Goal: Information Seeking & Learning: Compare options

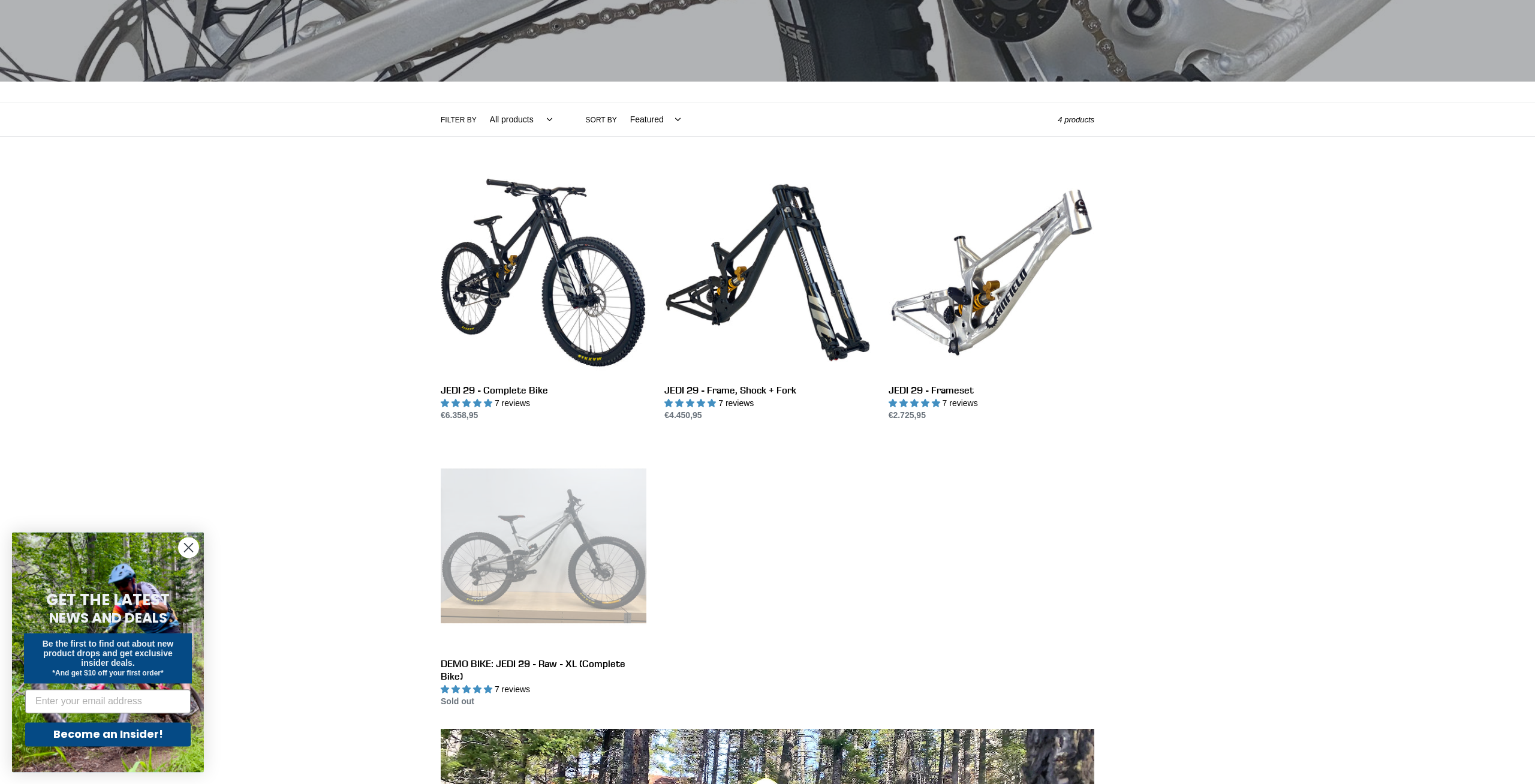
scroll to position [184, 0]
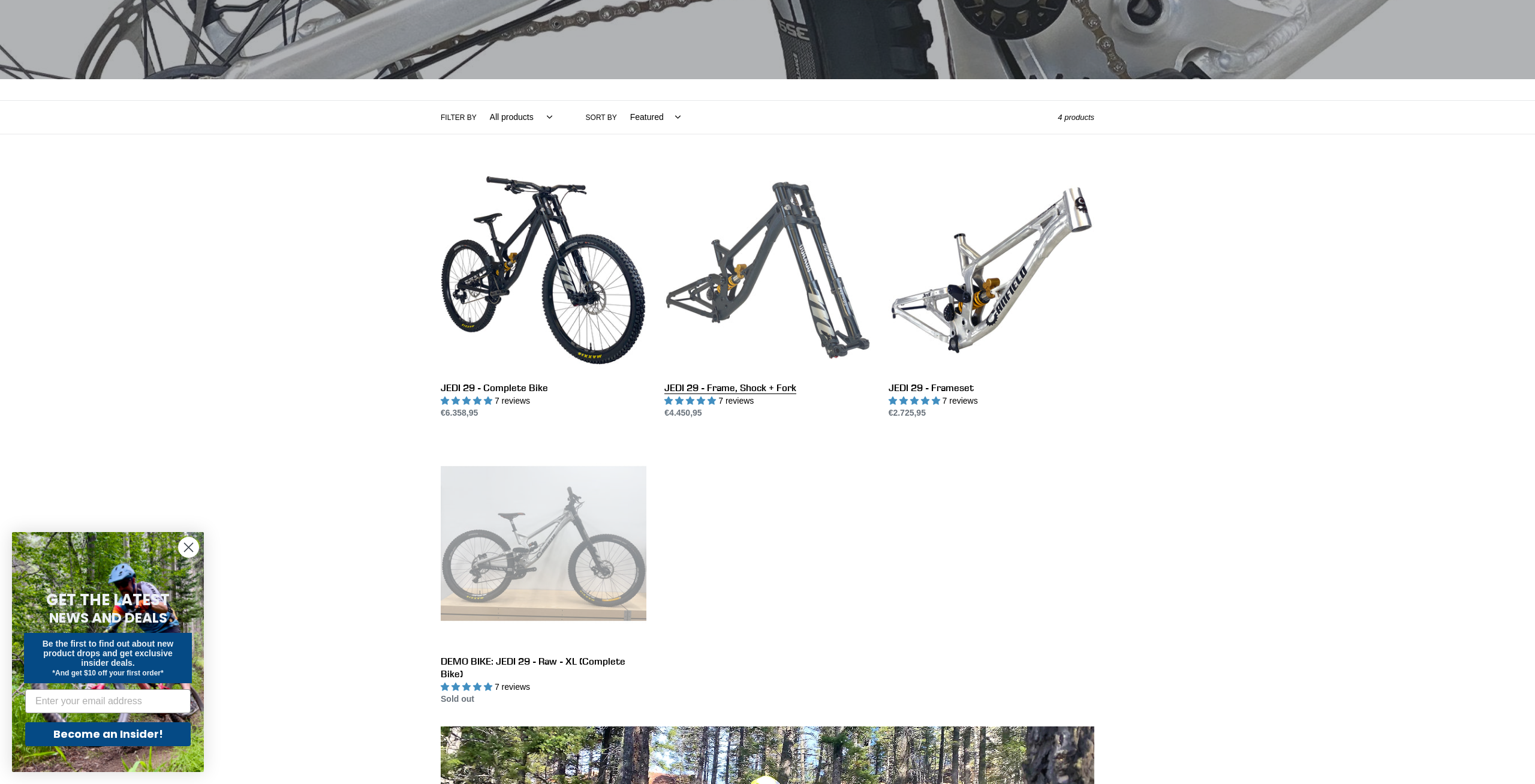
click at [764, 229] on link "JEDI 29 - Frame, Shock + Fork" at bounding box center [766, 294] width 205 height 253
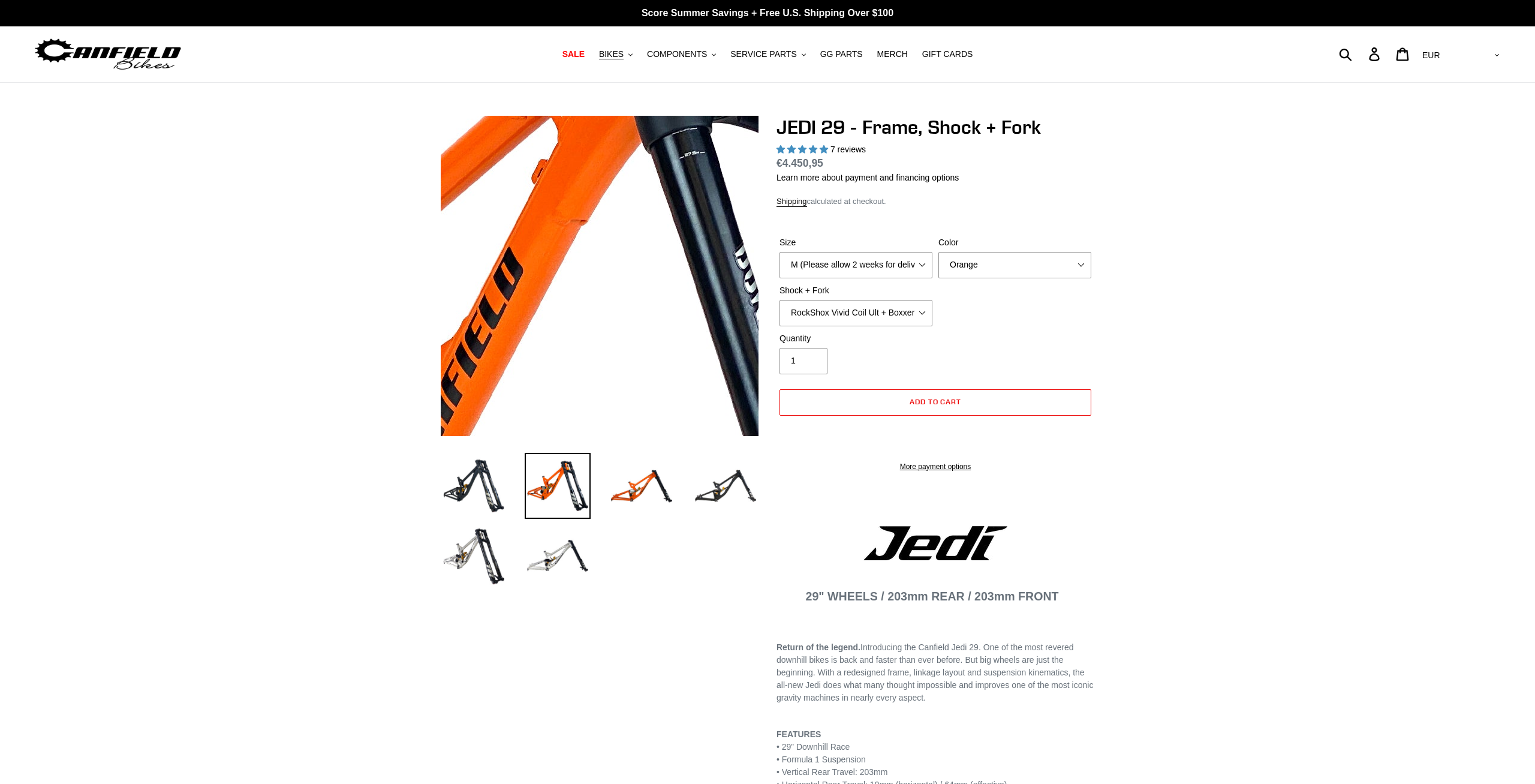
select select "highest-rating"
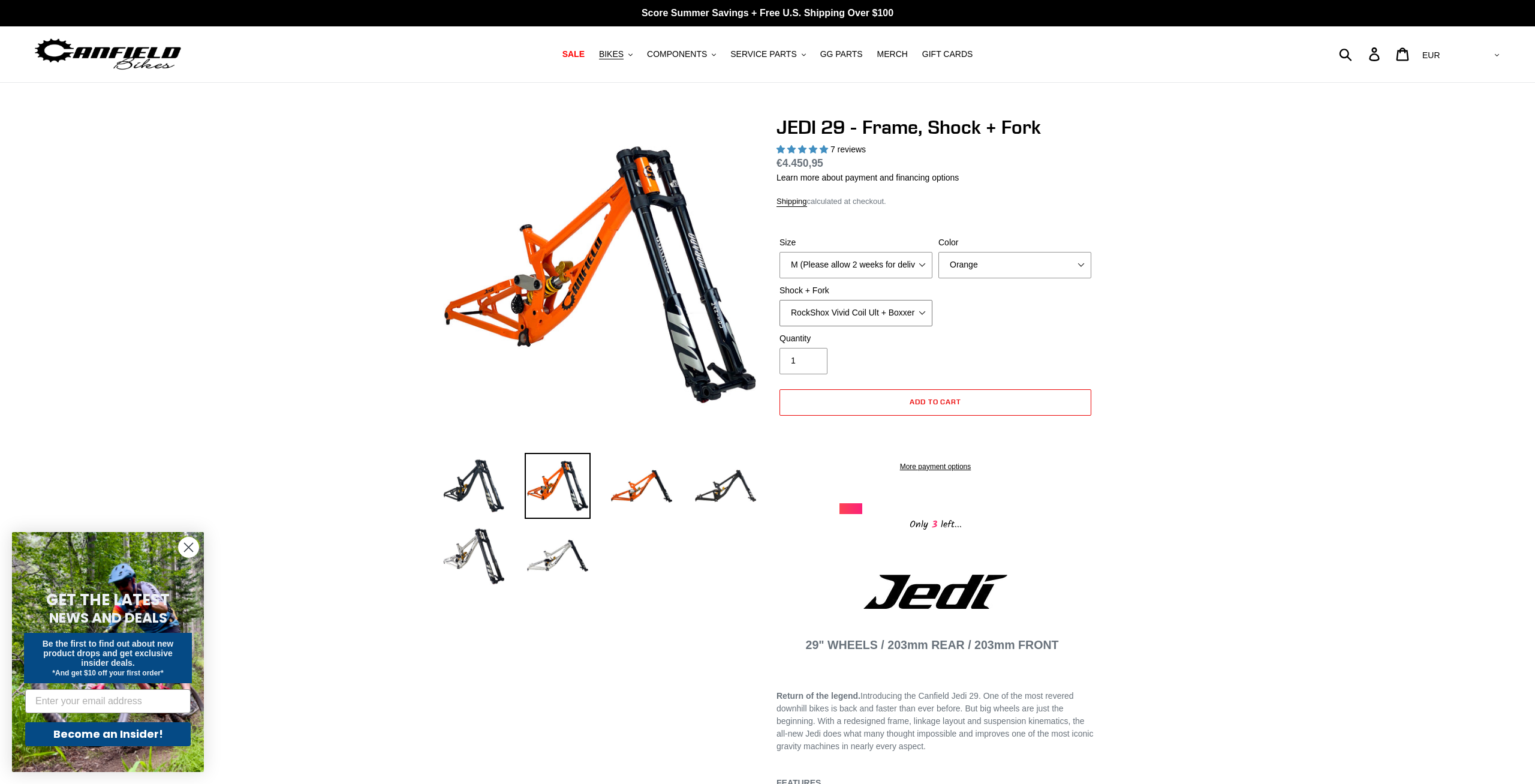
click at [779, 299] on select "RockShox Vivid Coil Ult + Boxxer RC2 C3 Ult Fox DHX2 250x75 + Fox 40 Float Grip…" at bounding box center [856, 312] width 153 height 27
drag, startPoint x: 919, startPoint y: 312, endPoint x: 1181, endPoint y: 320, distance: 262.1
click at [642, 483] on img at bounding box center [642, 485] width 66 height 66
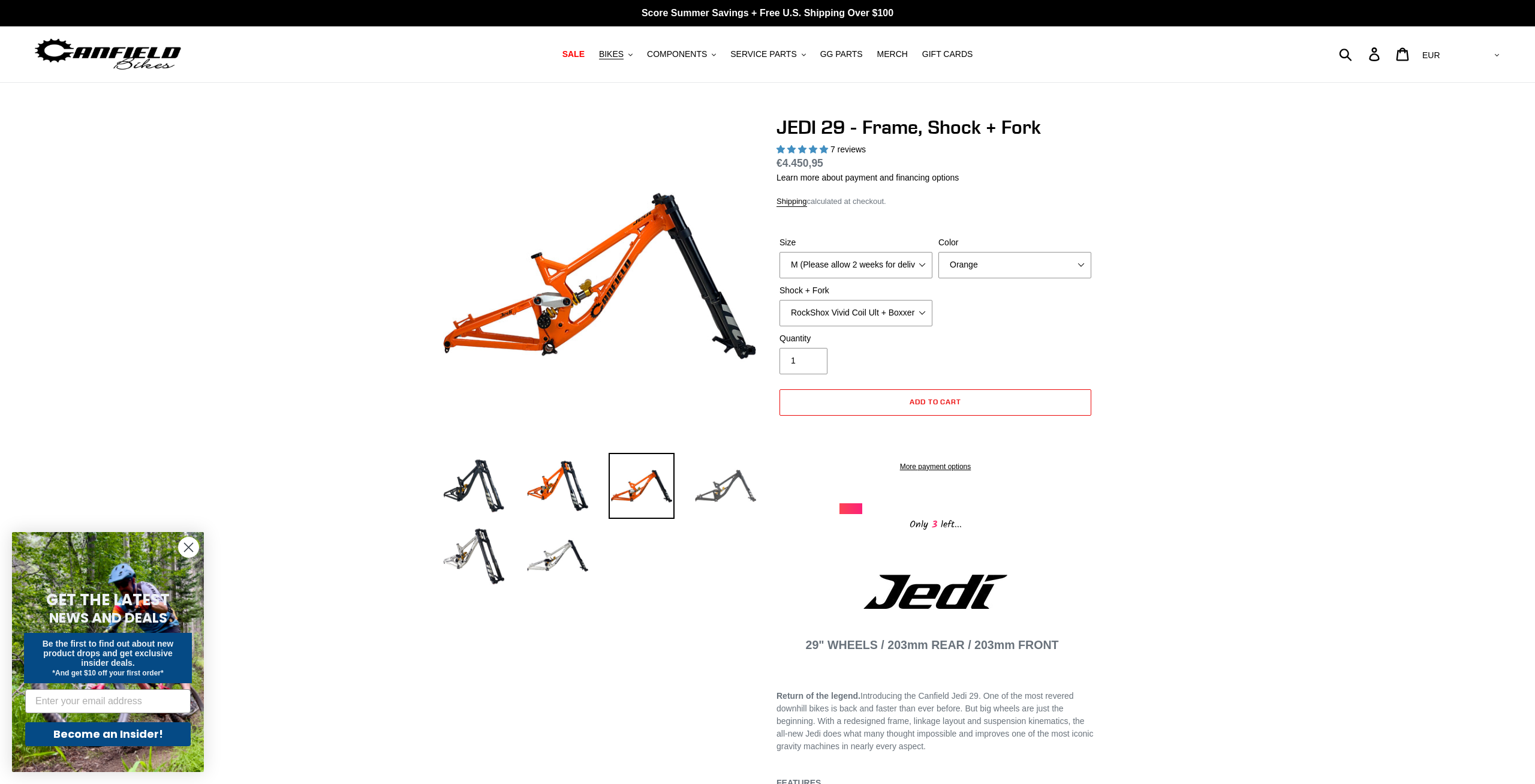
click at [728, 488] on img at bounding box center [725, 485] width 66 height 66
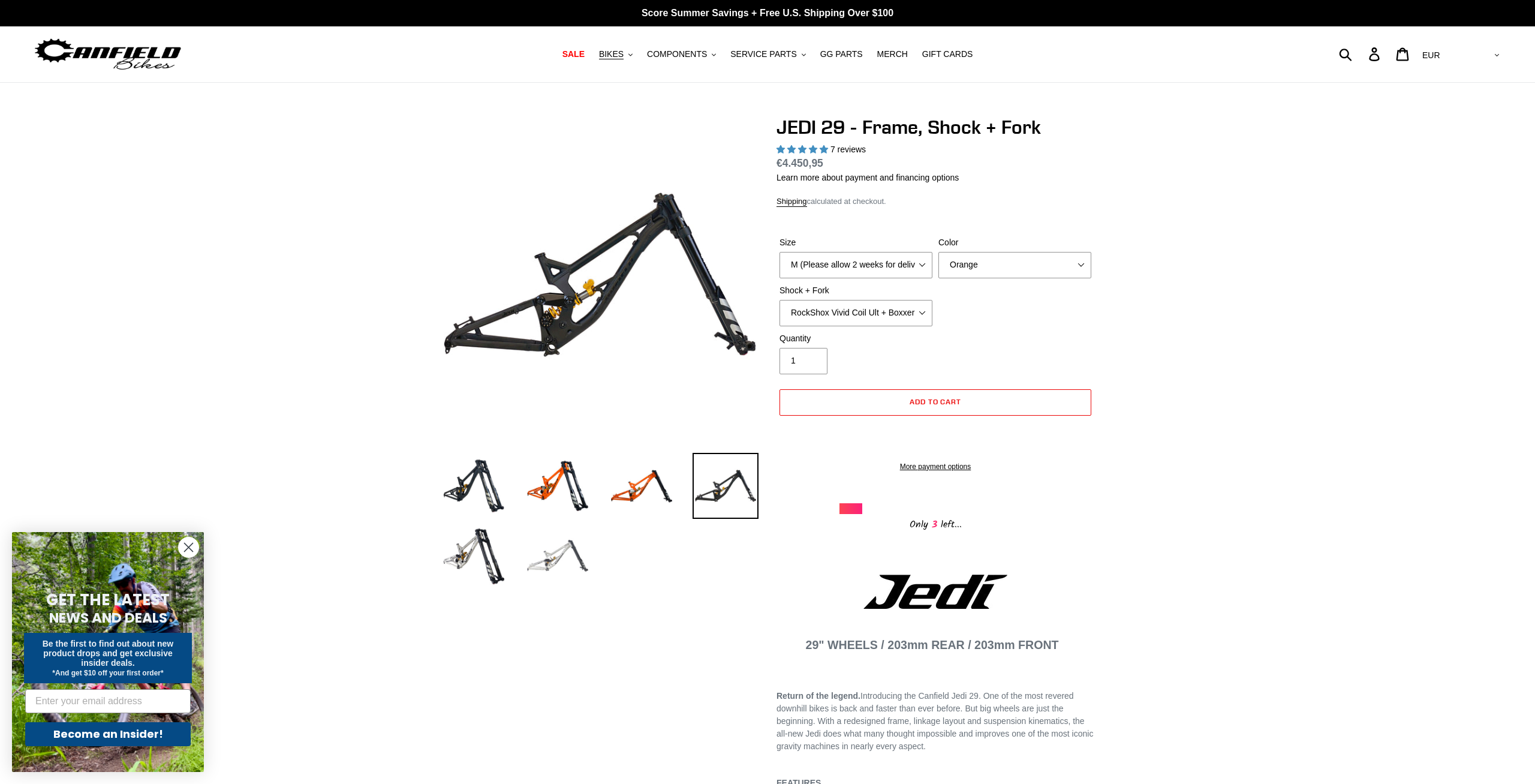
click at [577, 551] on img at bounding box center [558, 555] width 66 height 66
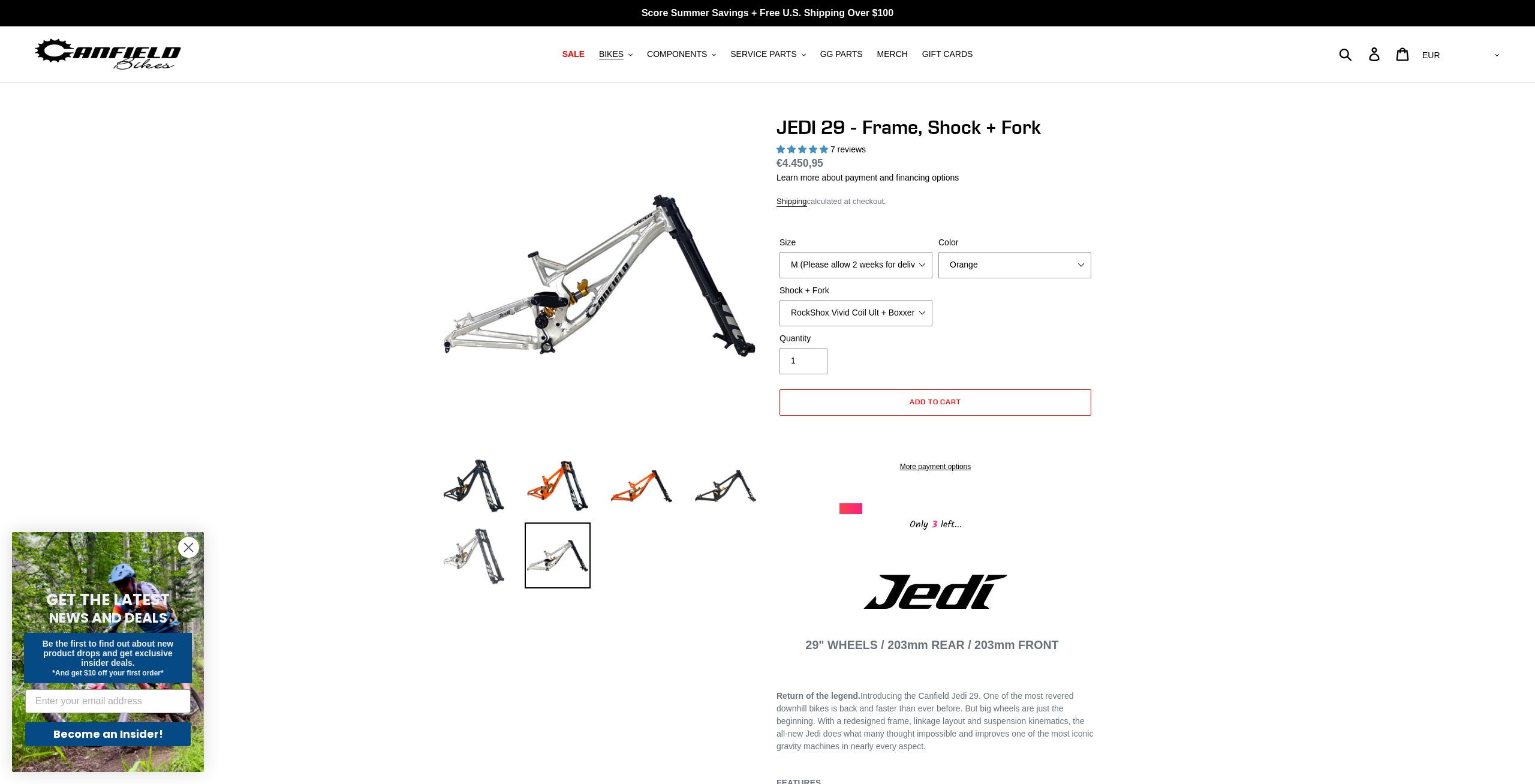
click at [475, 549] on img at bounding box center [473, 555] width 66 height 66
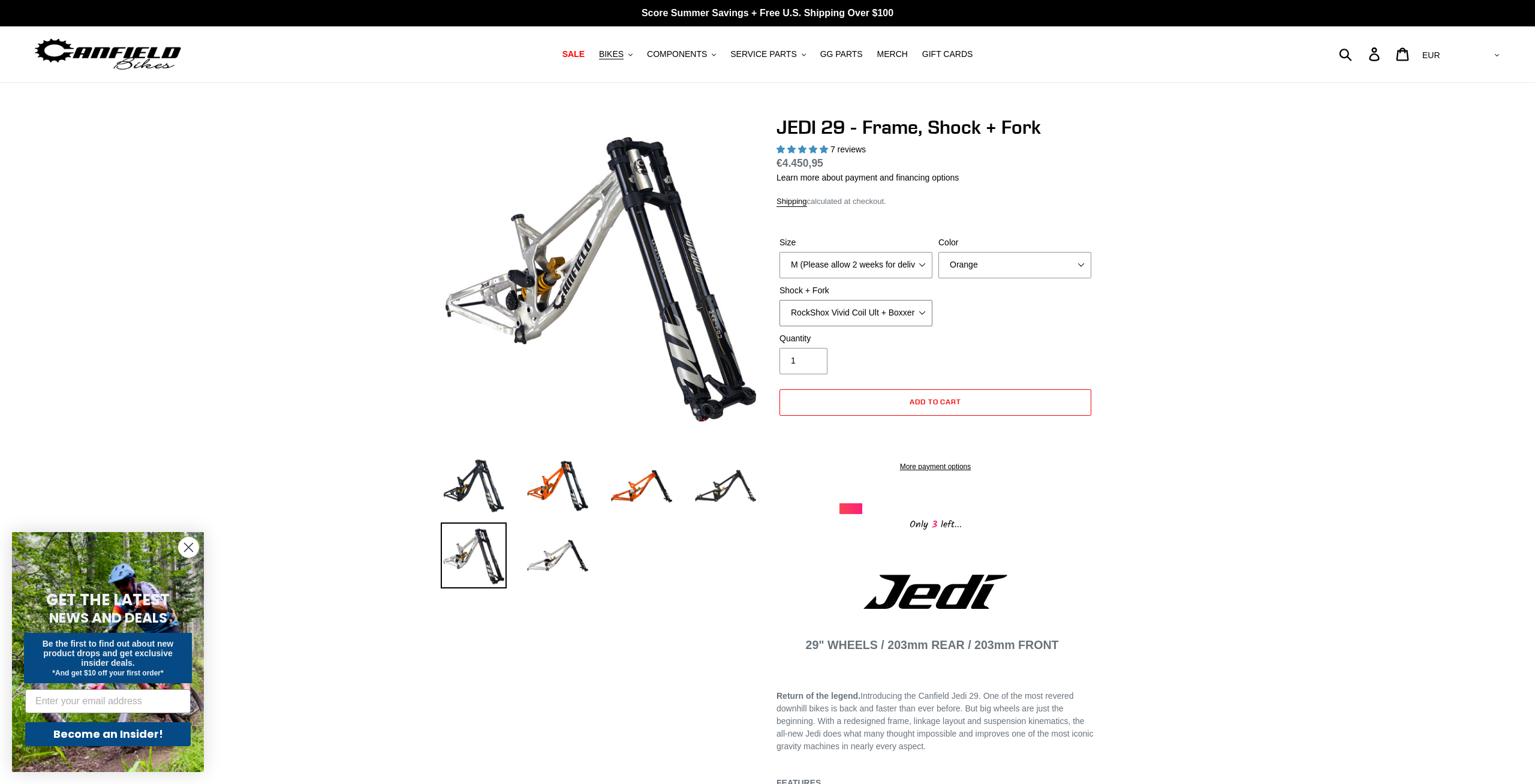
click at [779, 299] on select "RockShox Vivid Coil Ult + Boxxer RC2 C3 Ult Fox DHX2 250x75 + Fox 40 Float Grip…" at bounding box center [856, 312] width 153 height 27
drag, startPoint x: 884, startPoint y: 307, endPoint x: 1239, endPoint y: 388, distance: 364.1
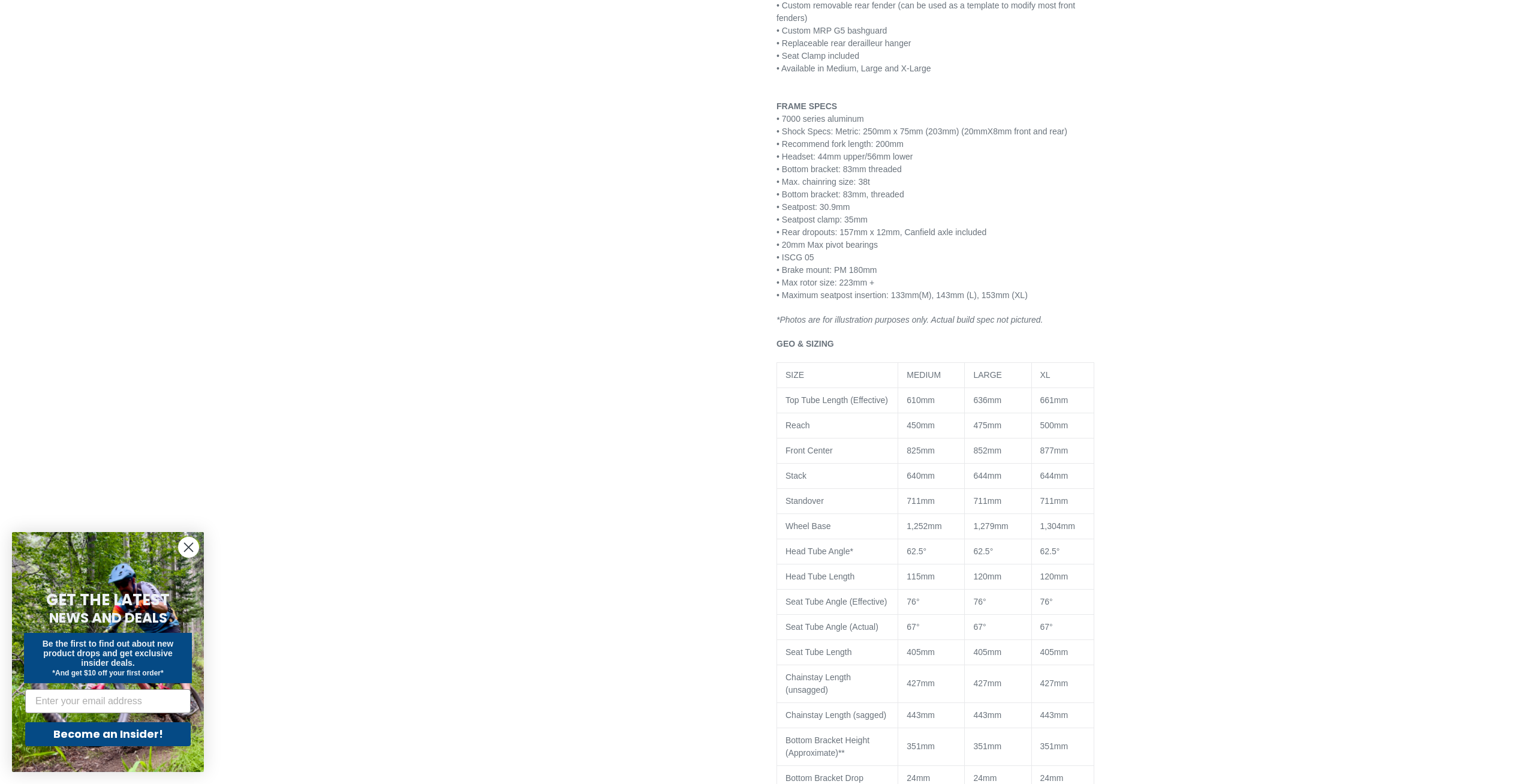
scroll to position [918, 0]
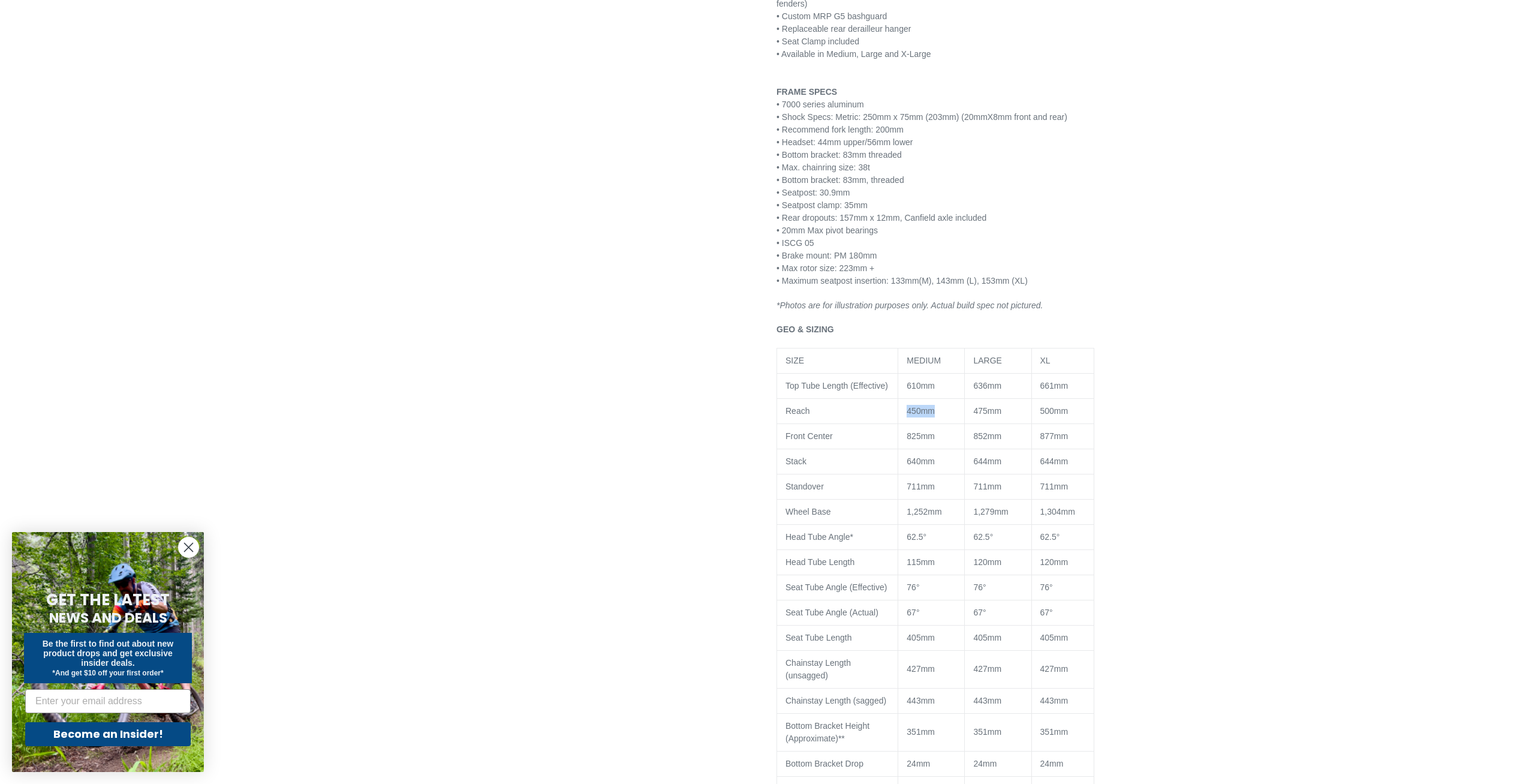
drag, startPoint x: 937, startPoint y: 409, endPoint x: 905, endPoint y: 411, distance: 32.1
click at [905, 411] on td "450mm" at bounding box center [931, 411] width 67 height 25
click at [1269, 477] on div "Previous slide" at bounding box center [767, 164] width 1535 height 1933
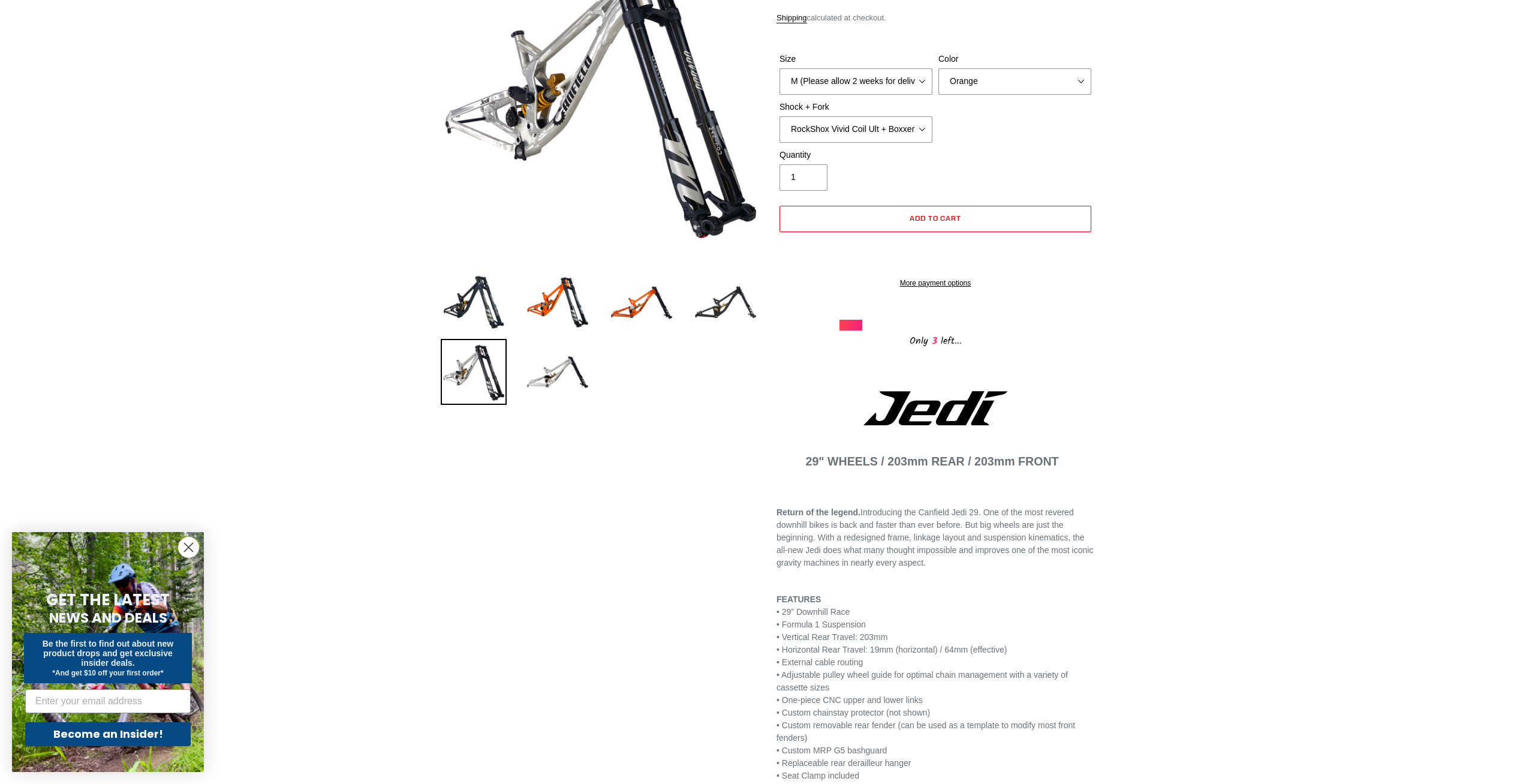
scroll to position [0, 0]
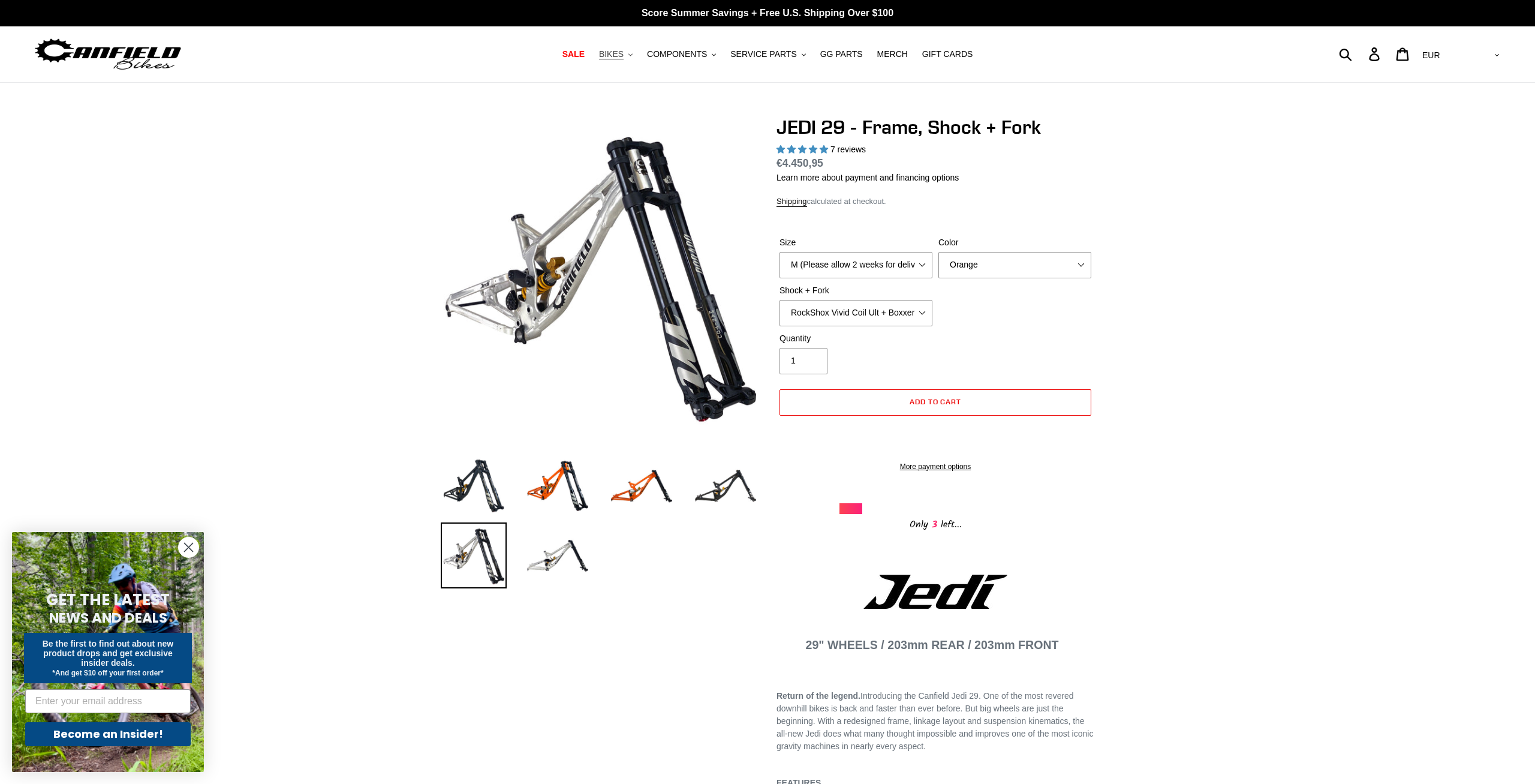
click at [633, 54] on icon ".cls-1{fill:#231f20}" at bounding box center [630, 55] width 4 height 4
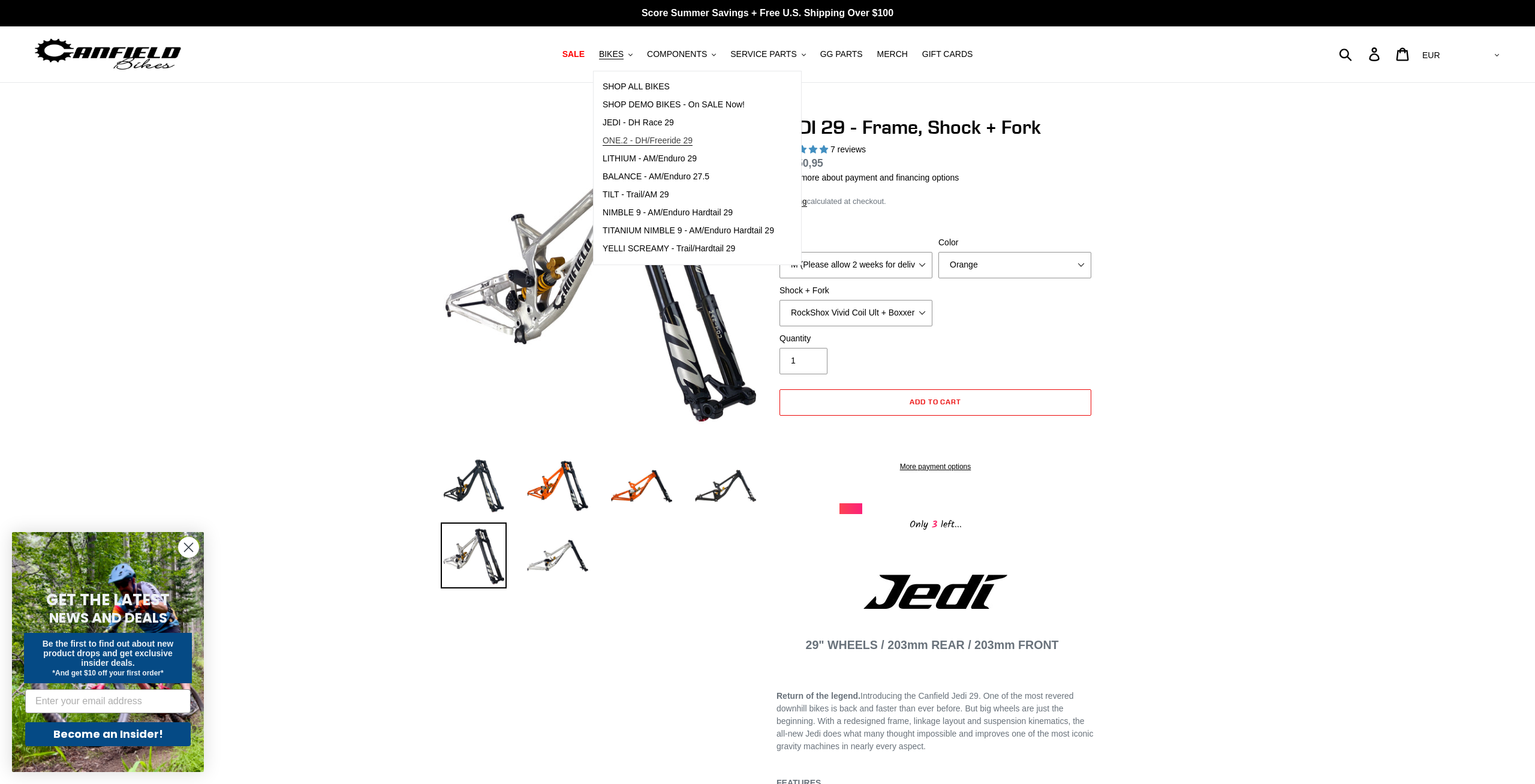
click at [690, 142] on span "ONE.2 - DH/Freeride 29" at bounding box center [648, 140] width 90 height 10
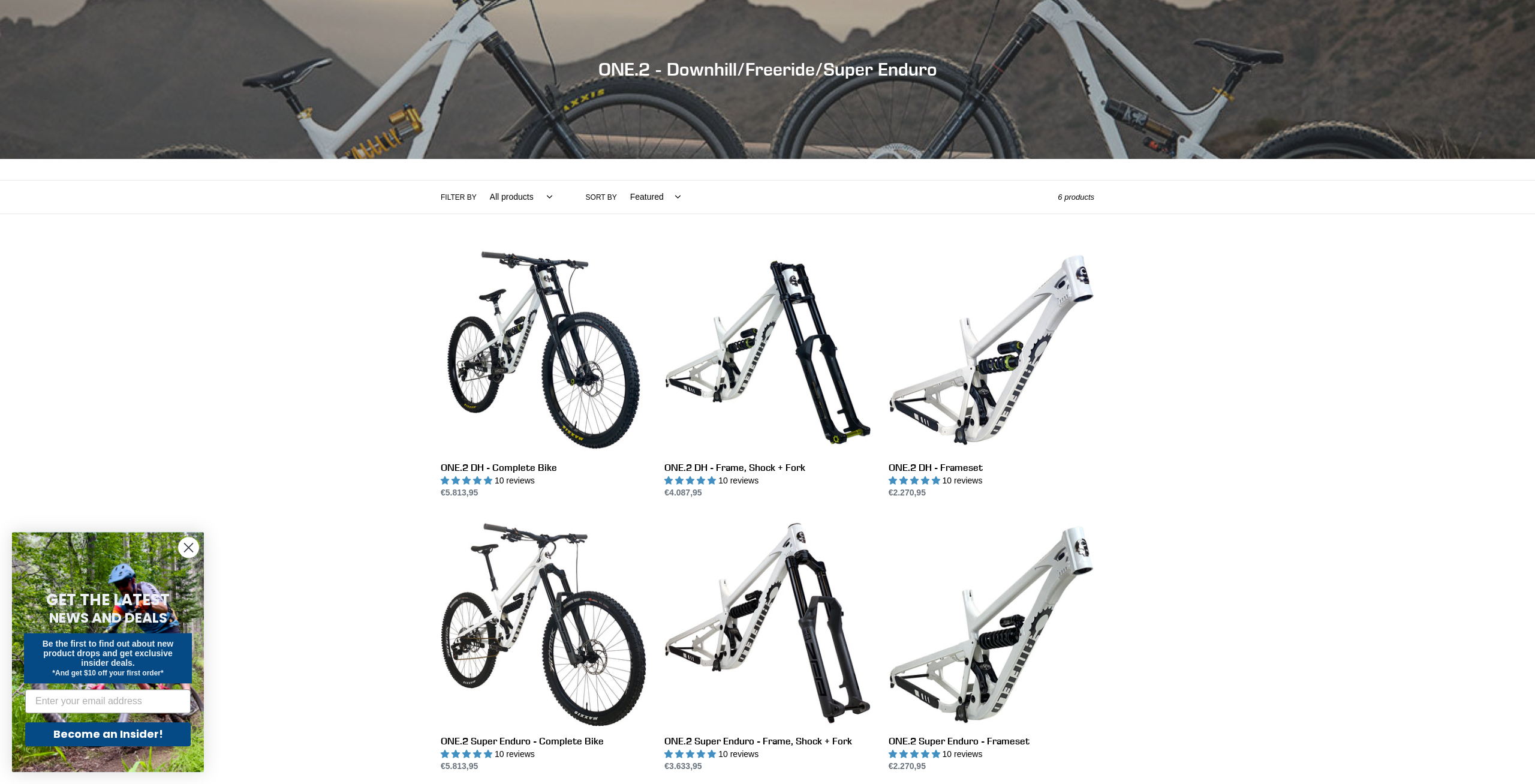
scroll to position [122, 0]
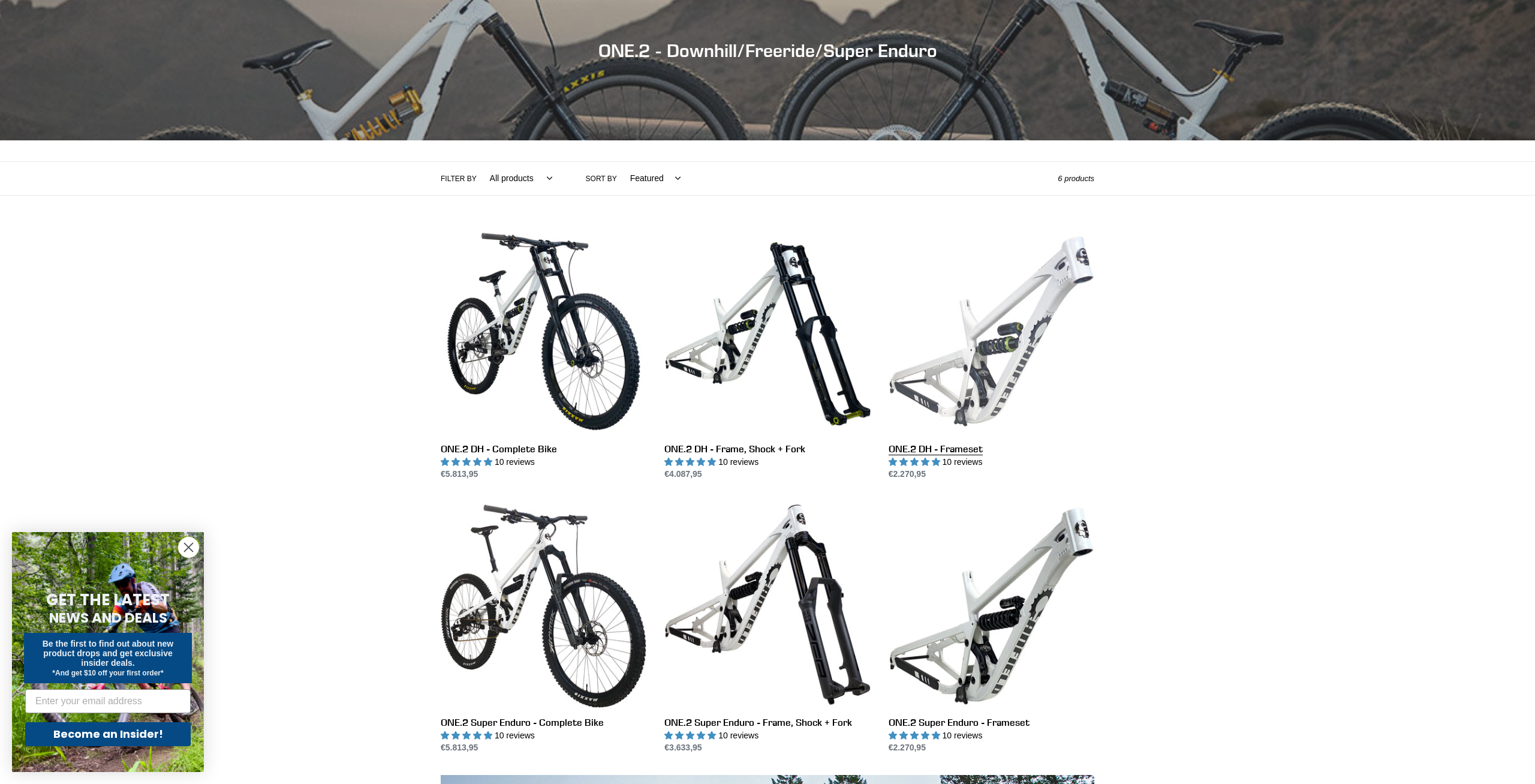
click at [1004, 320] on link "ONE.2 DH - Frameset" at bounding box center [991, 355] width 205 height 253
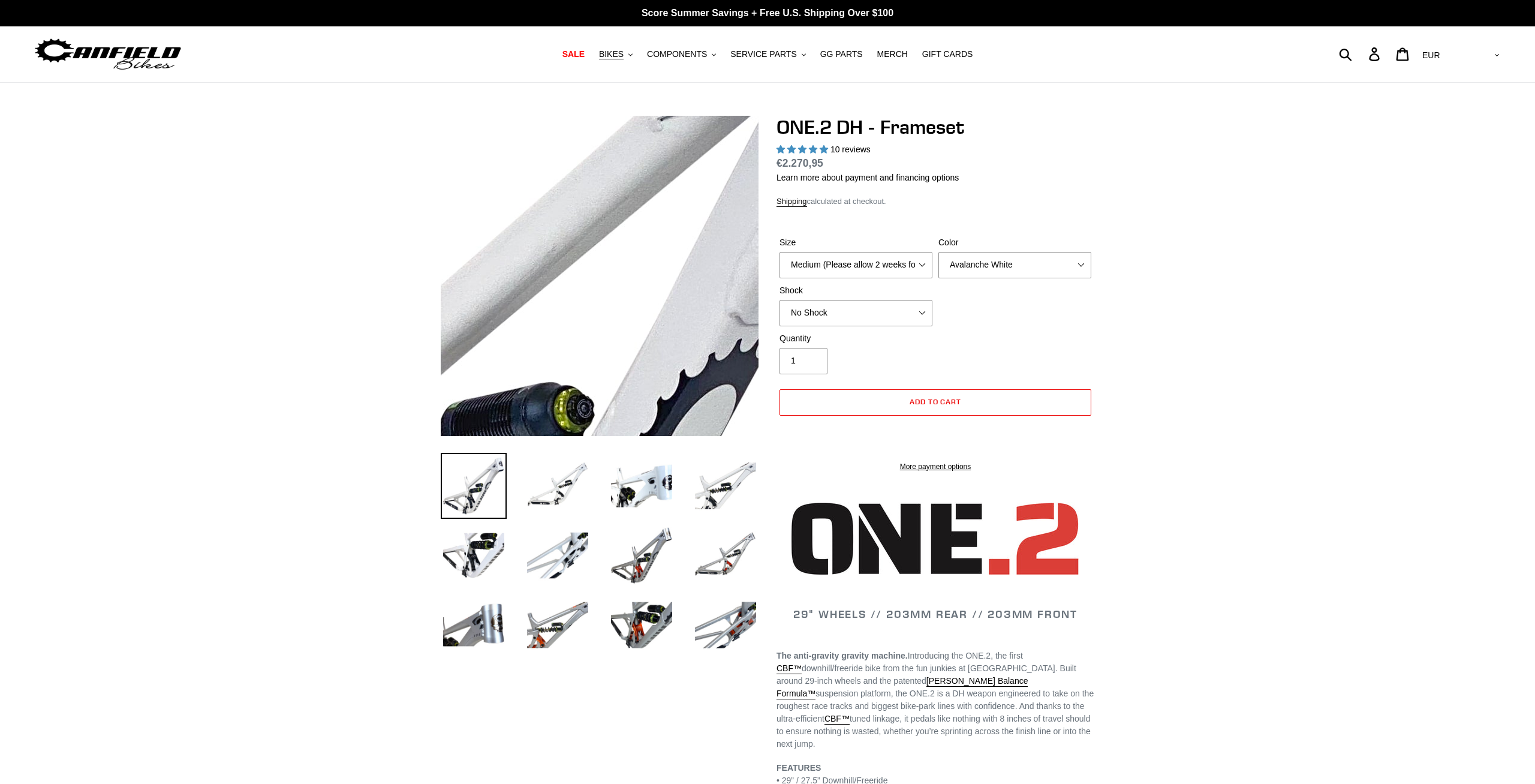
select select "highest-rating"
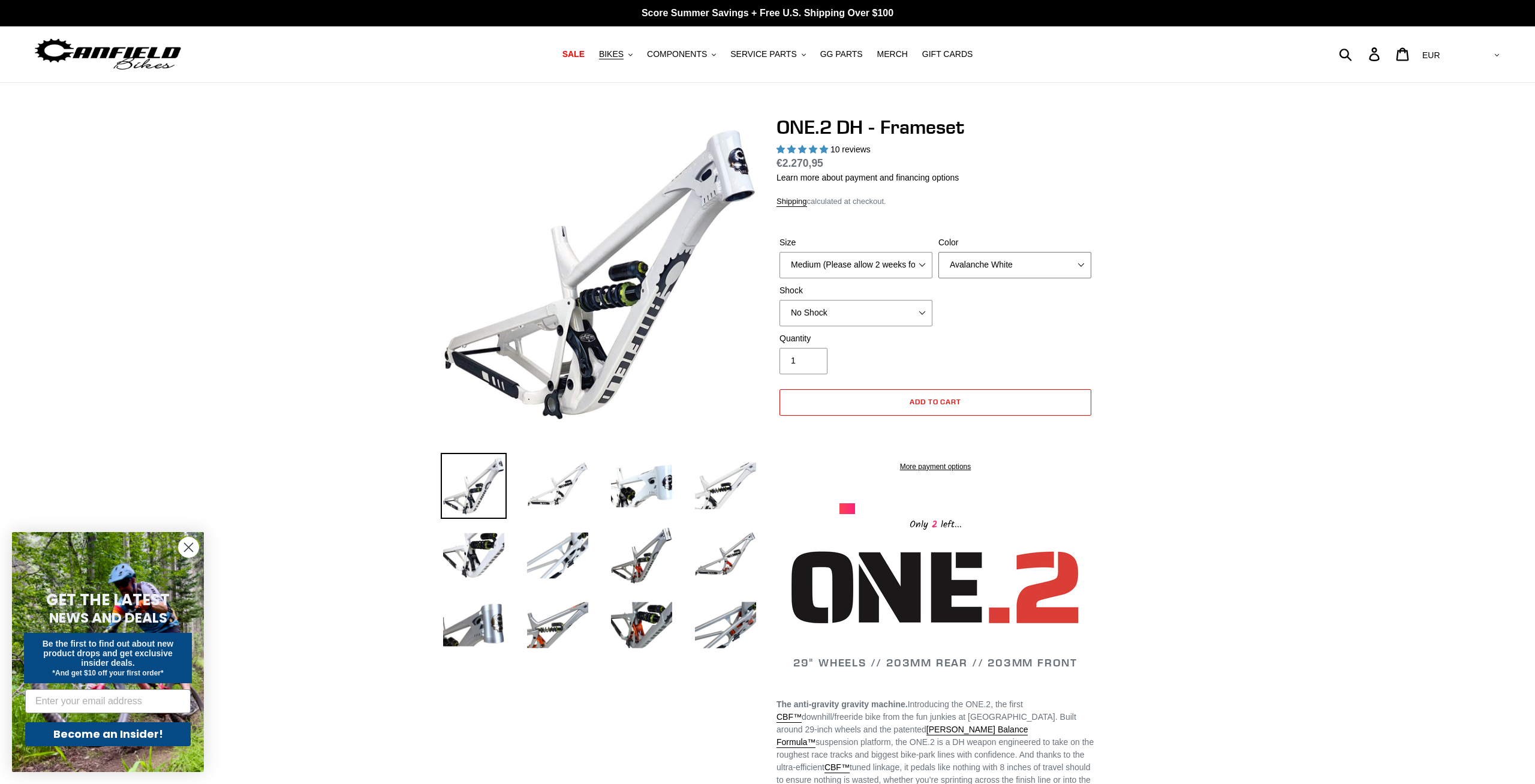
click at [939, 252] on select "Avalanche White Bentonite Grey" at bounding box center [1015, 265] width 153 height 27
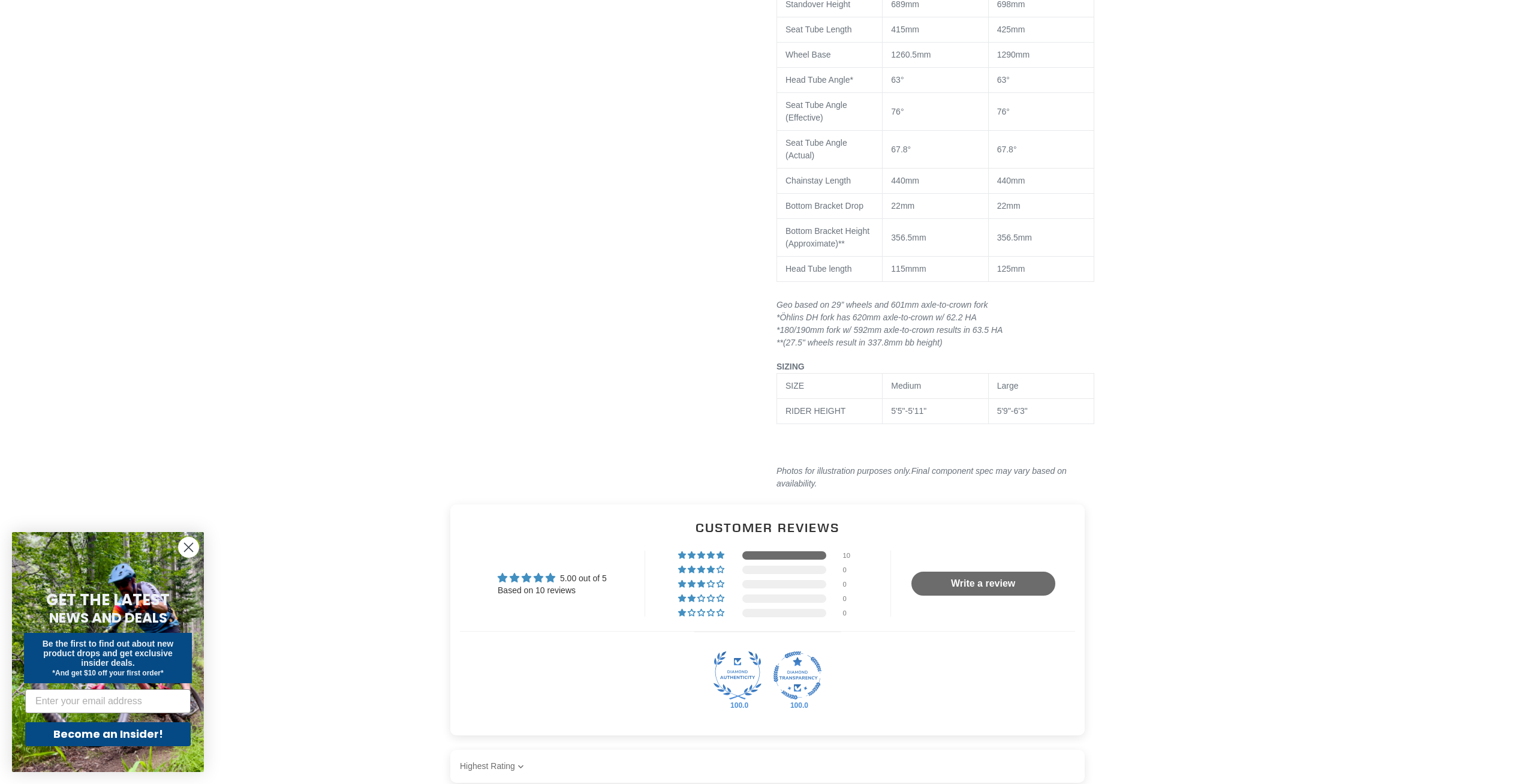
scroll to position [1834, 0]
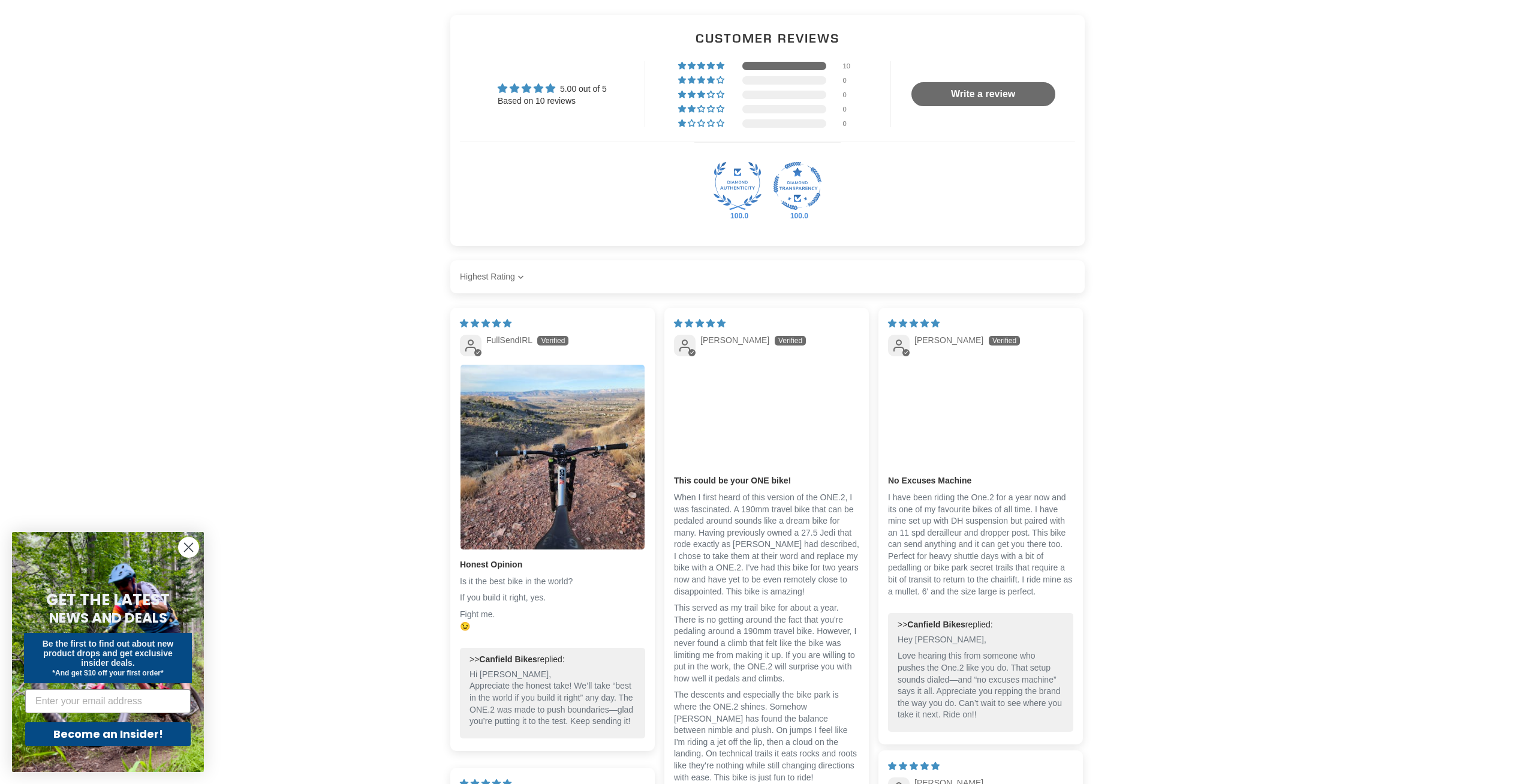
click at [983, 513] on p "I have been riding the One.2 for a year now and its one of my favourite bikes o…" at bounding box center [980, 544] width 185 height 105
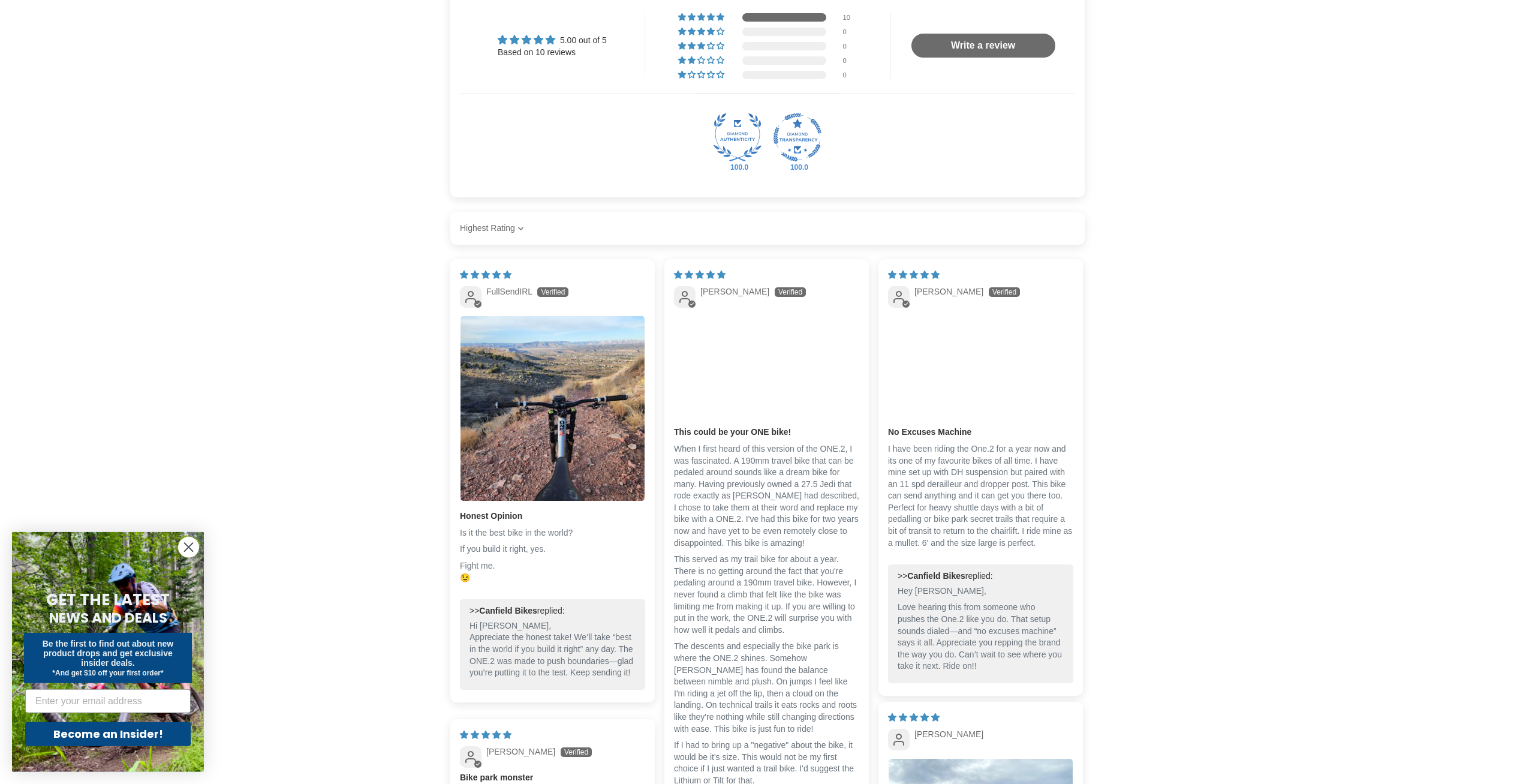
scroll to position [2201, 0]
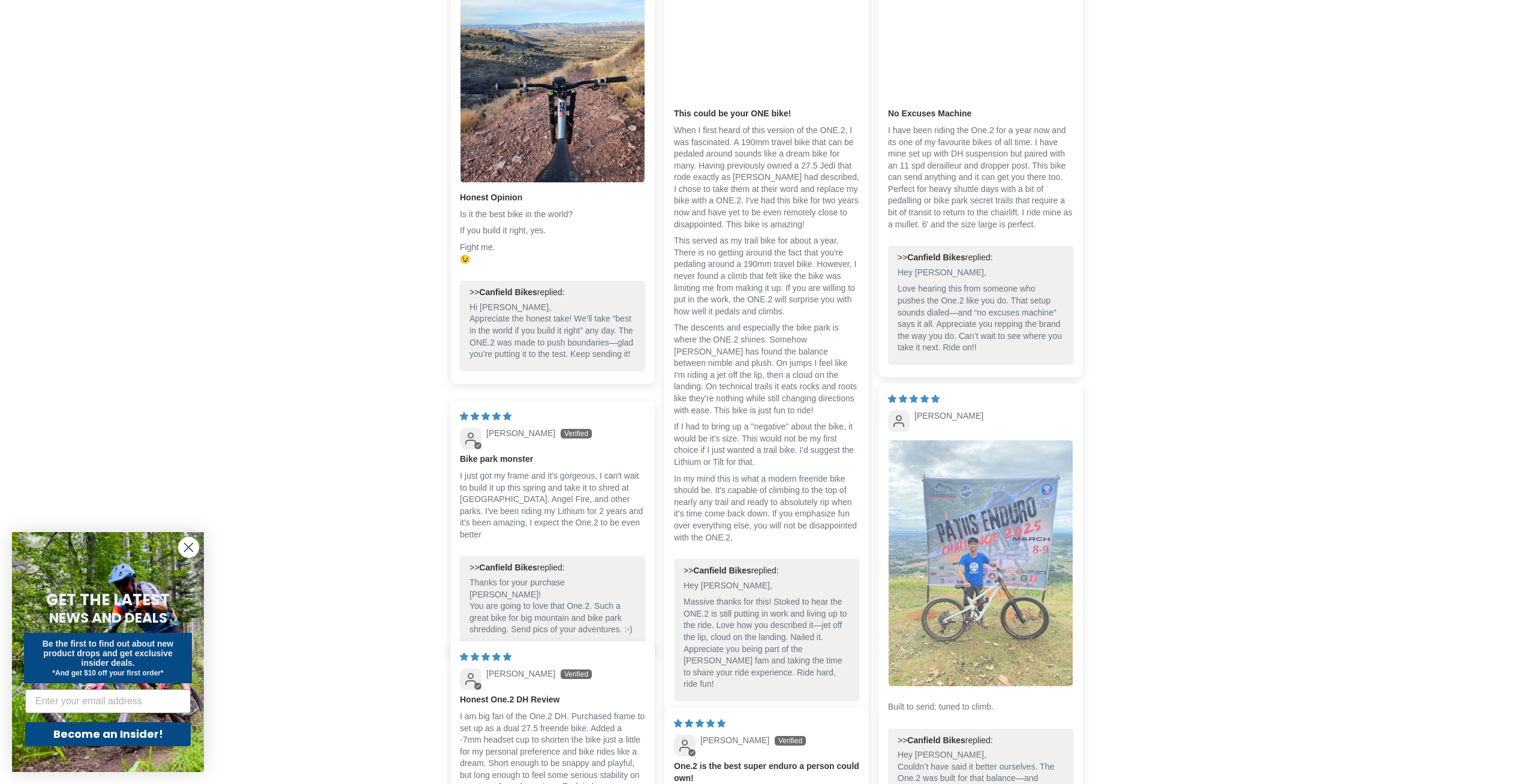
click at [986, 555] on img "Link to user picture 1" at bounding box center [980, 563] width 184 height 246
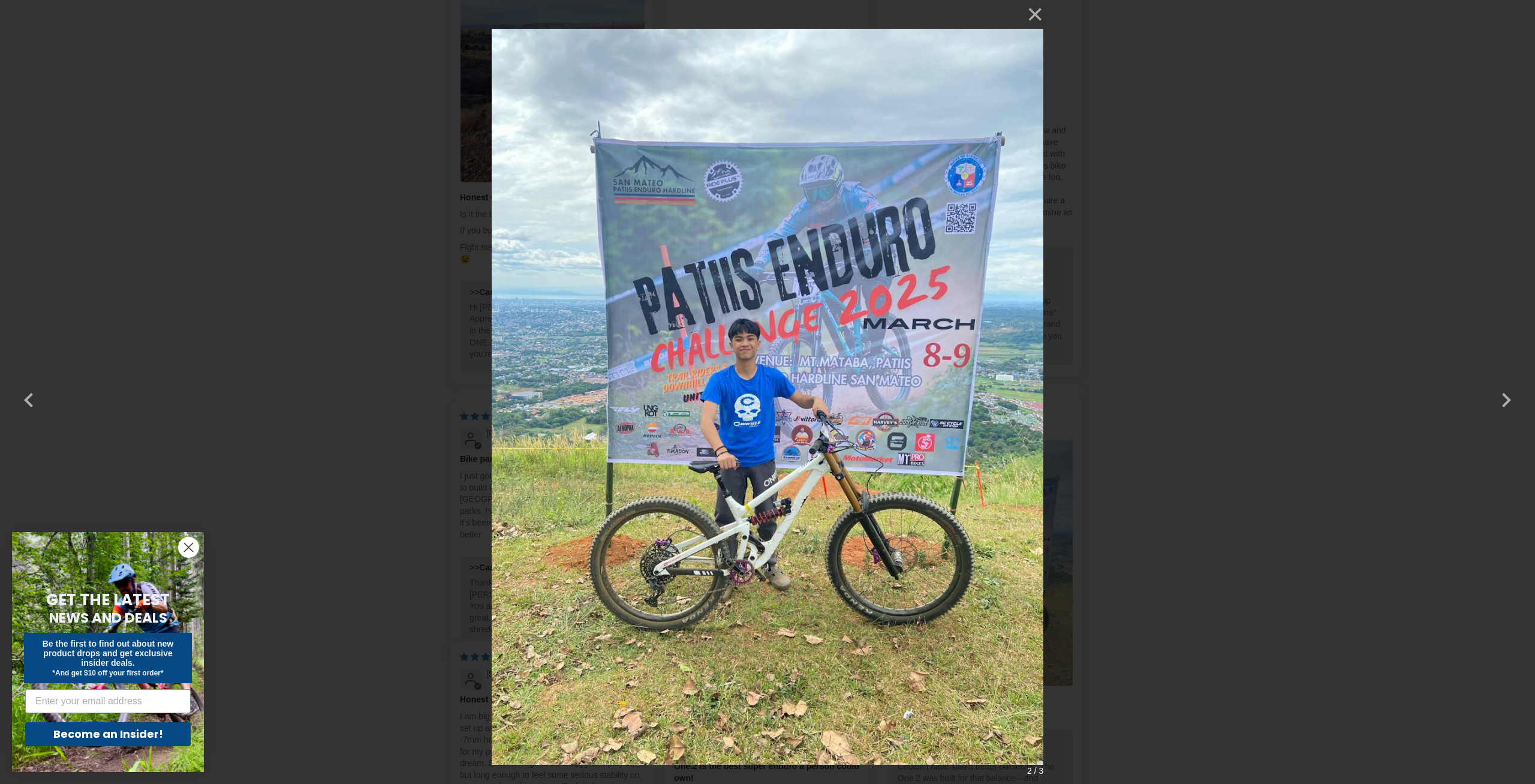
scroll to position [0, 0]
